Goal: Information Seeking & Learning: Find specific fact

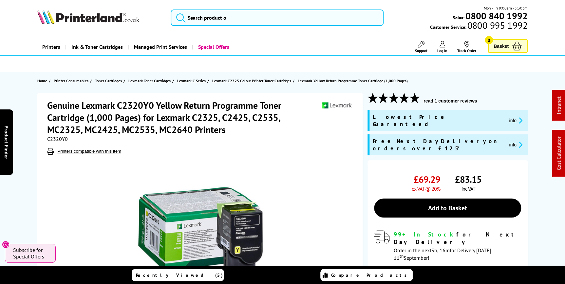
click at [62, 139] on span "C2320Y0" at bounding box center [57, 139] width 21 height 7
copy span "C2320Y0"
